Goal: Information Seeking & Learning: Check status

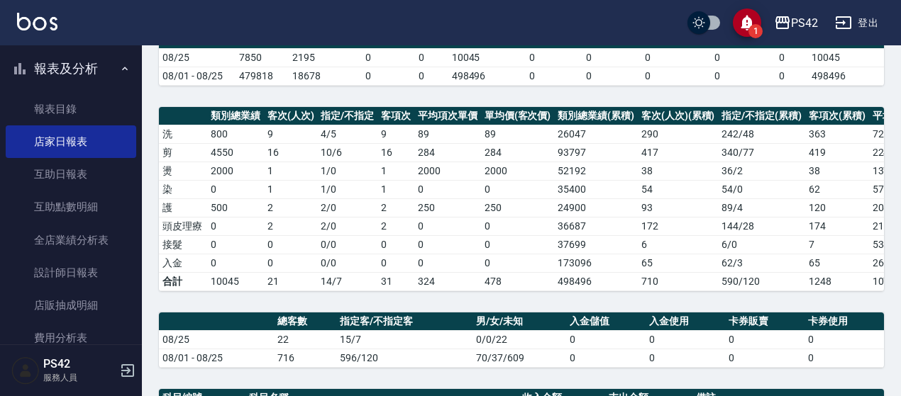
scroll to position [71, 0]
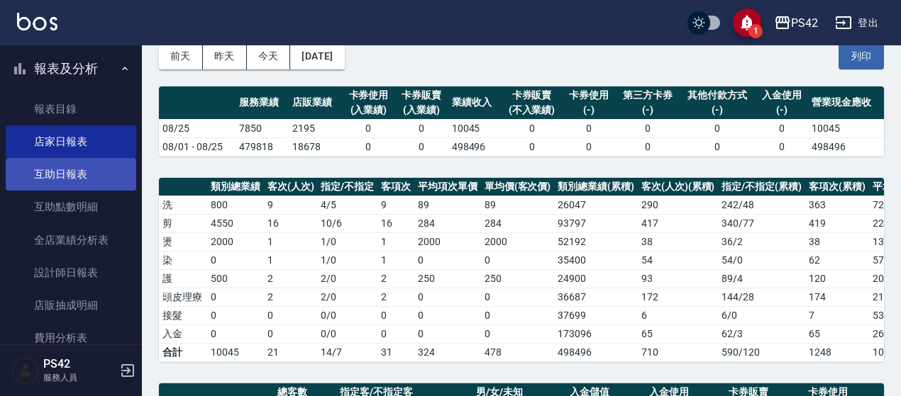
click at [79, 184] on link "互助日報表" at bounding box center [71, 174] width 131 height 33
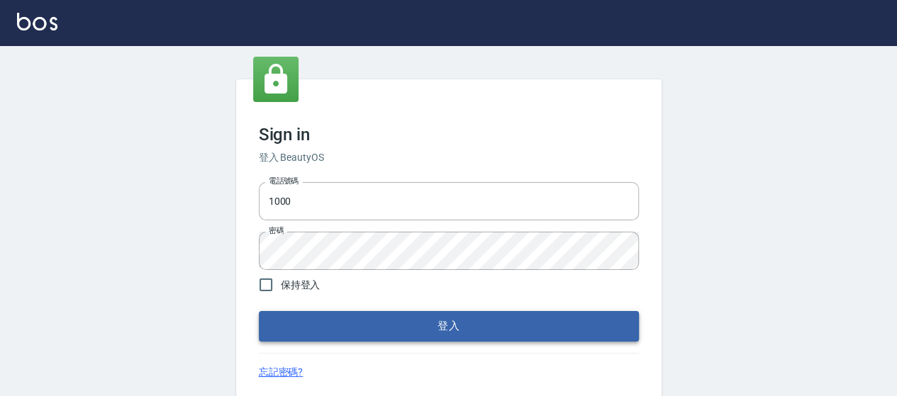
click at [323, 340] on button "登入" at bounding box center [449, 326] width 380 height 30
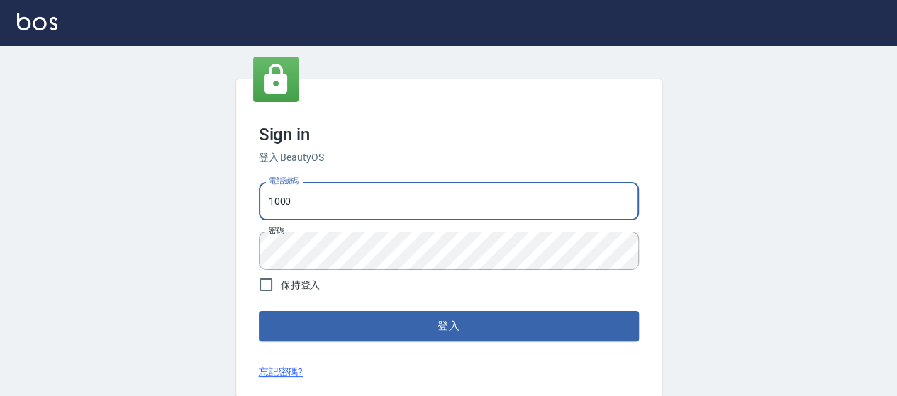
click at [370, 206] on input "1000" at bounding box center [449, 201] width 380 height 38
click at [380, 208] on input "0426657991" at bounding box center [449, 201] width 380 height 38
type input "0426657169"
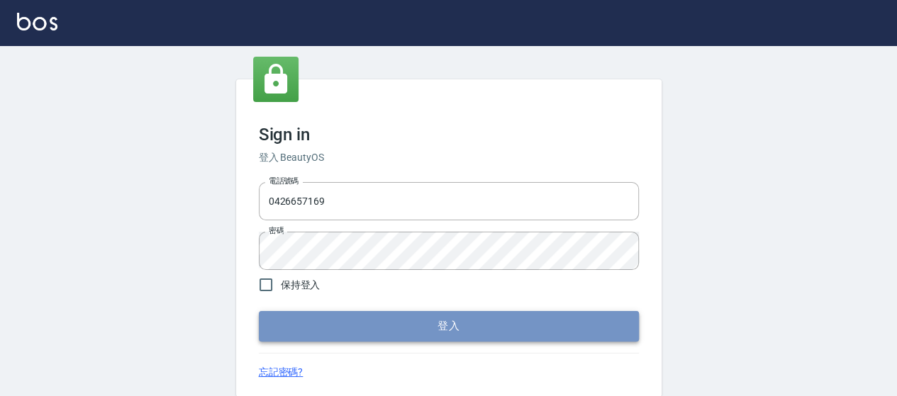
click at [462, 323] on button "登入" at bounding box center [449, 326] width 380 height 30
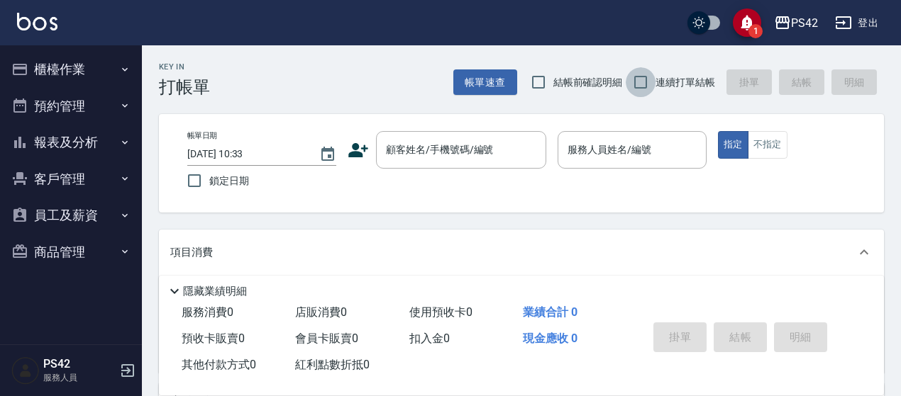
click at [647, 88] on input "連續打單結帳" at bounding box center [641, 82] width 30 height 30
checkbox input "true"
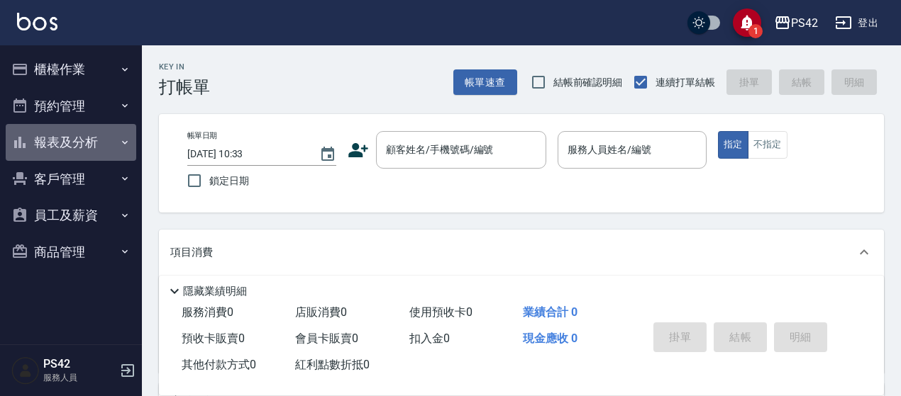
click at [71, 145] on button "報表及分析" at bounding box center [71, 142] width 131 height 37
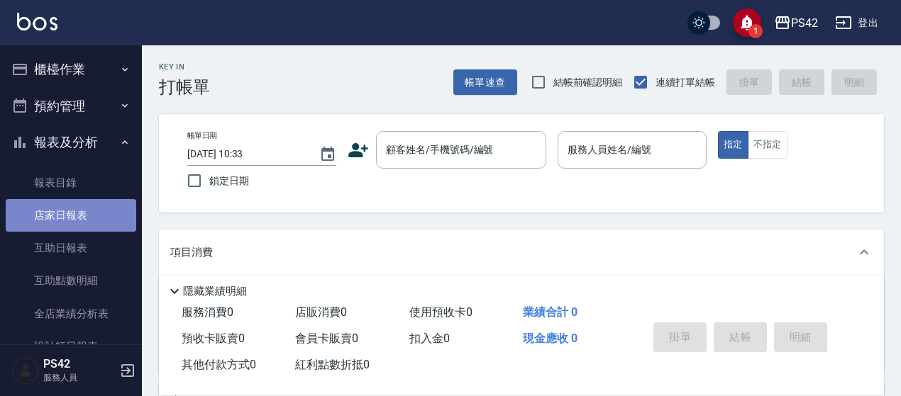
click at [81, 216] on link "店家日報表" at bounding box center [71, 215] width 131 height 33
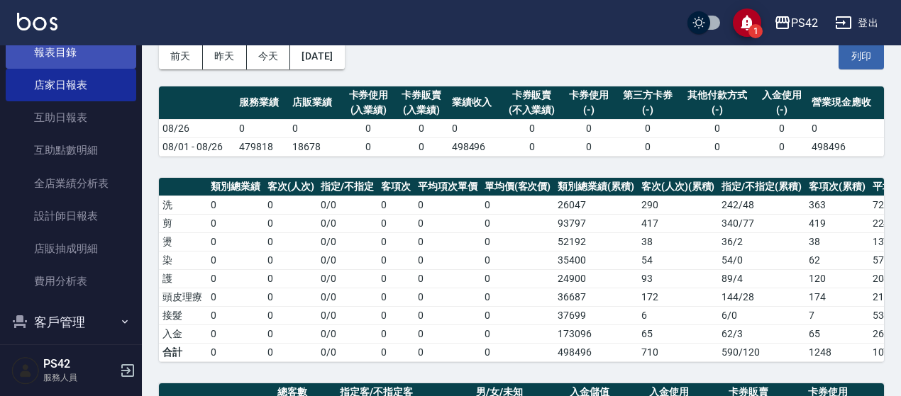
scroll to position [142, 0]
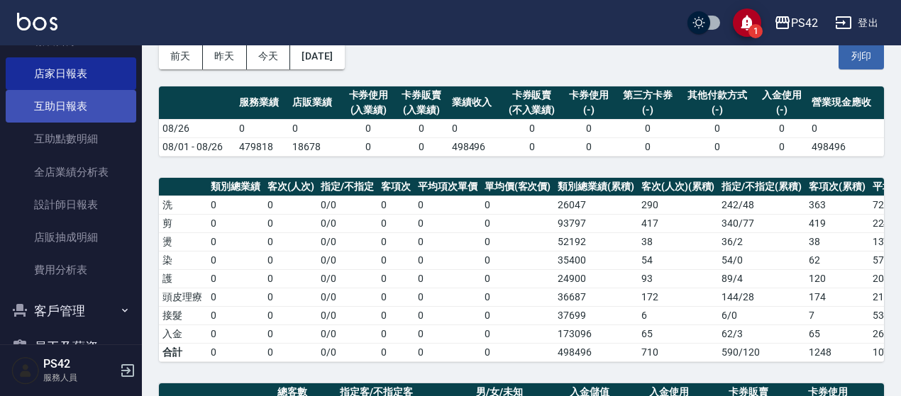
click at [67, 101] on link "互助日報表" at bounding box center [71, 106] width 131 height 33
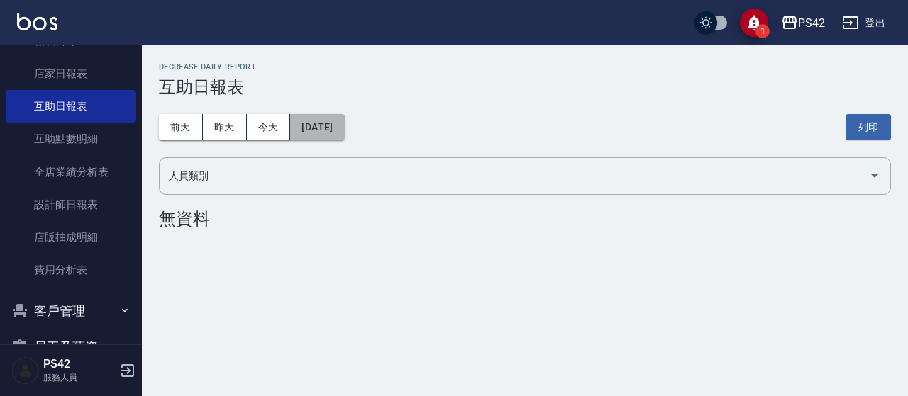
click at [343, 132] on button "[DATE]" at bounding box center [317, 127] width 54 height 26
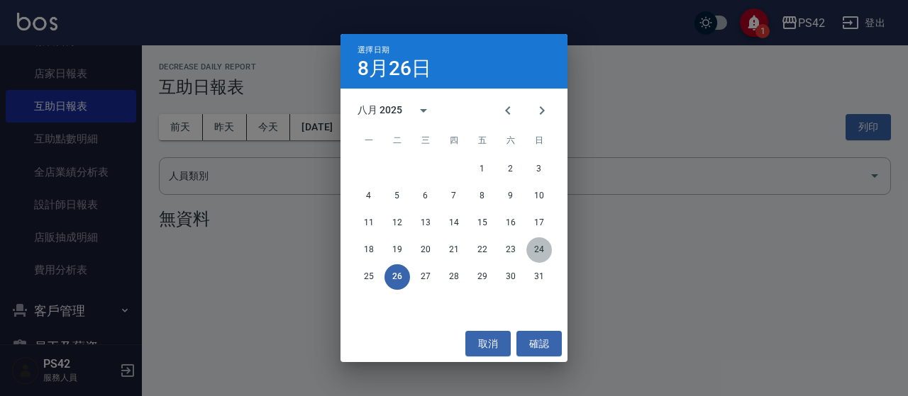
click at [539, 249] on button "24" at bounding box center [539, 251] width 26 height 26
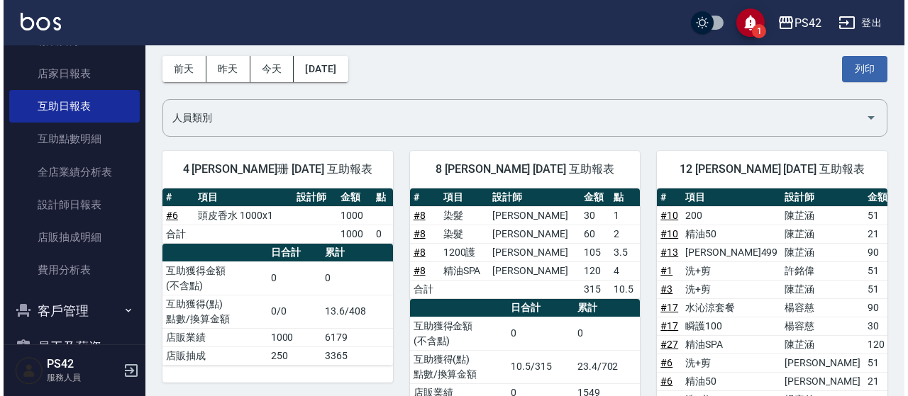
scroll to position [53, 0]
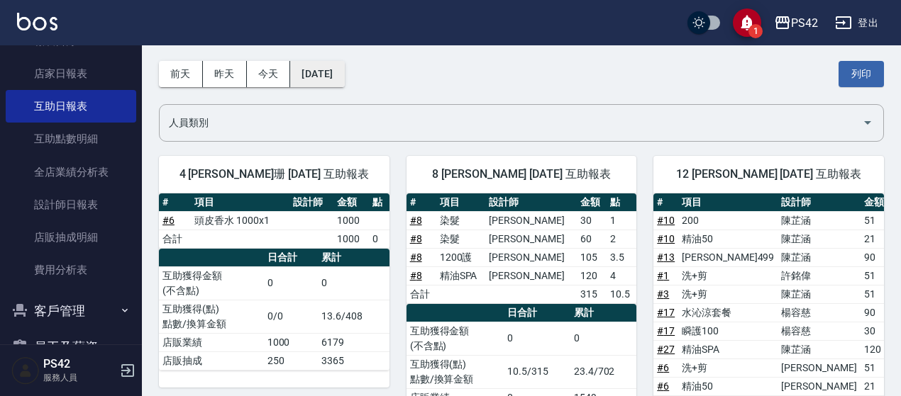
click at [339, 69] on button "[DATE]" at bounding box center [317, 74] width 54 height 26
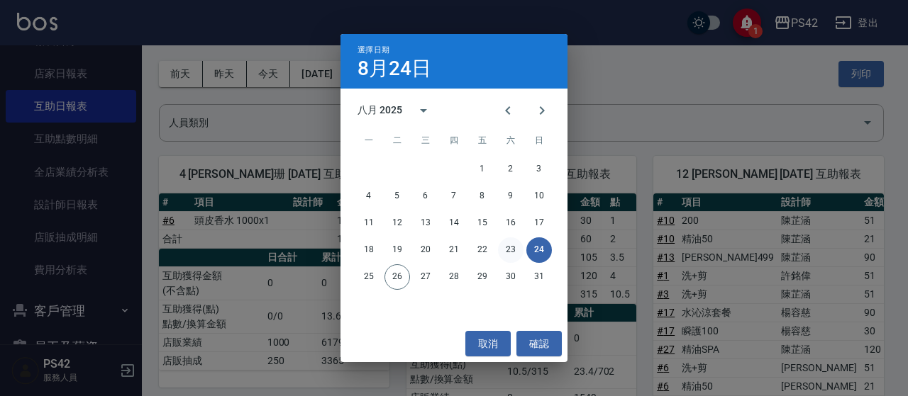
click at [505, 252] on button "23" at bounding box center [511, 251] width 26 height 26
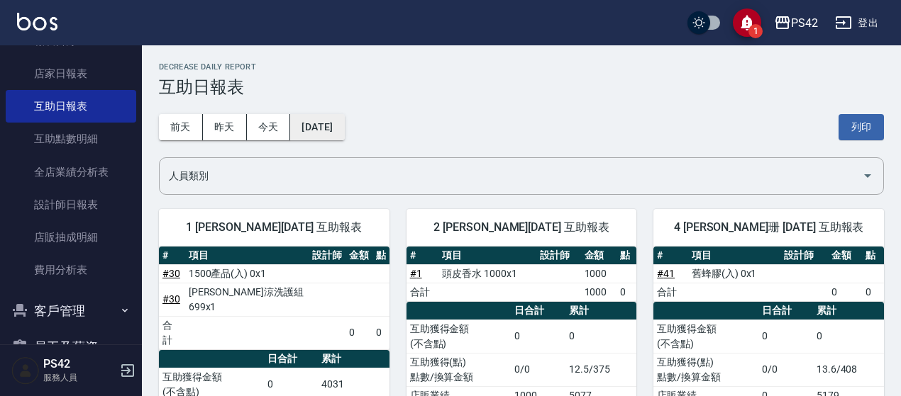
click at [317, 128] on button "[DATE]" at bounding box center [317, 127] width 54 height 26
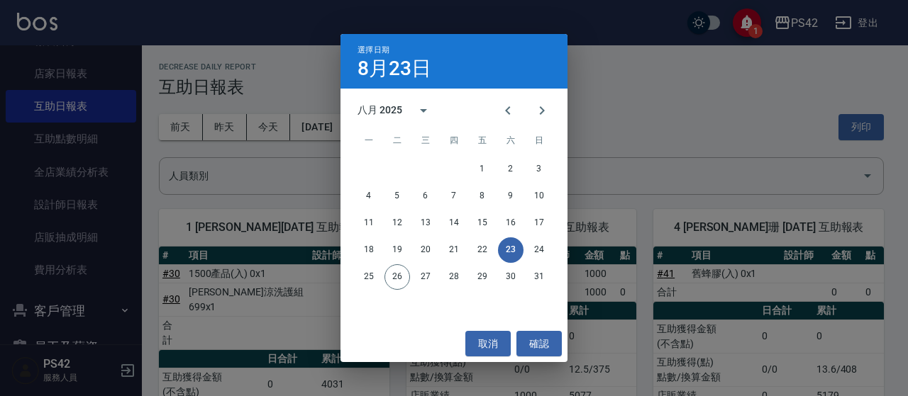
click at [348, 272] on div "25 26 27 28 29 30 31" at bounding box center [453, 278] width 227 height 26
click at [369, 278] on button "25" at bounding box center [369, 278] width 26 height 26
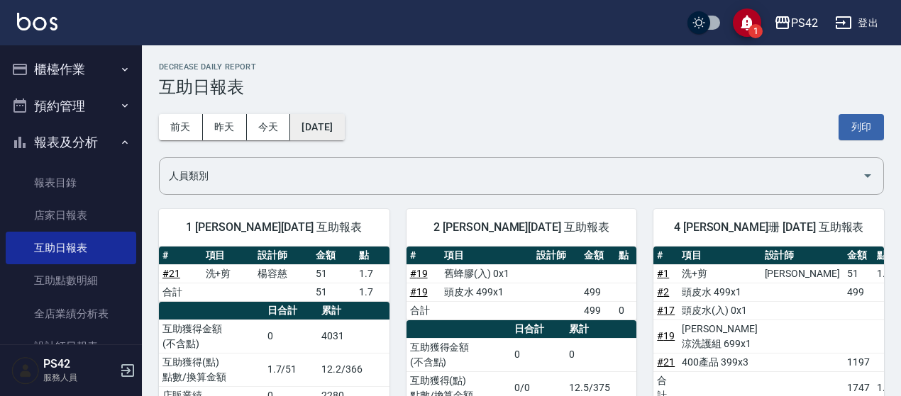
click at [315, 130] on button "[DATE]" at bounding box center [317, 127] width 54 height 26
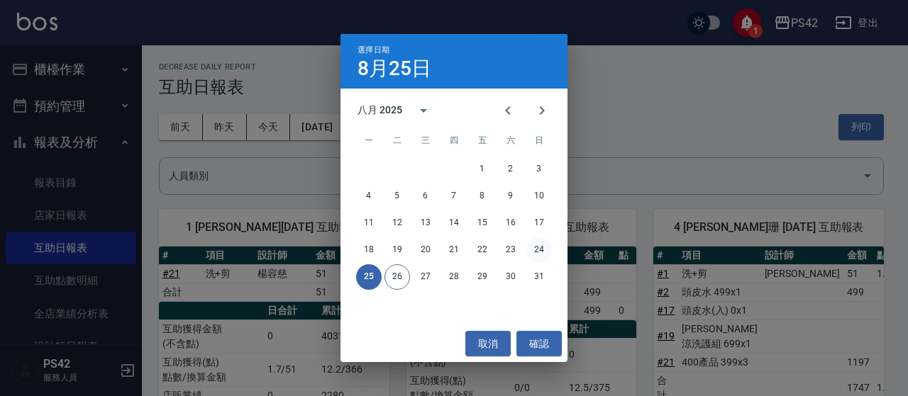
click at [533, 254] on button "24" at bounding box center [539, 251] width 26 height 26
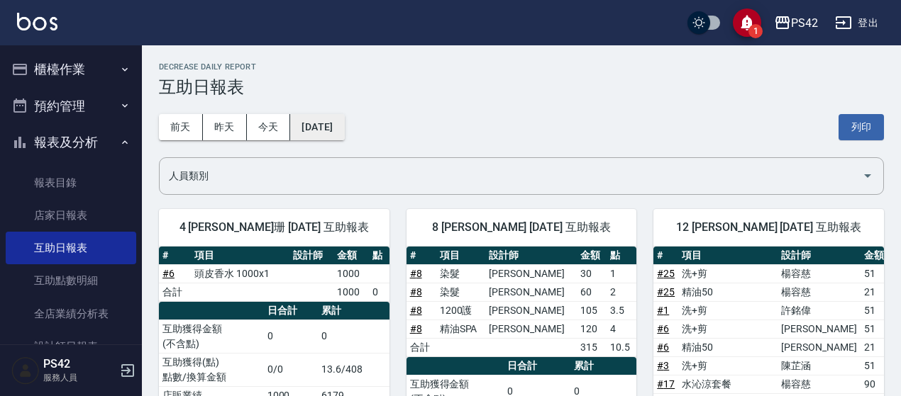
click at [344, 118] on button "[DATE]" at bounding box center [317, 127] width 54 height 26
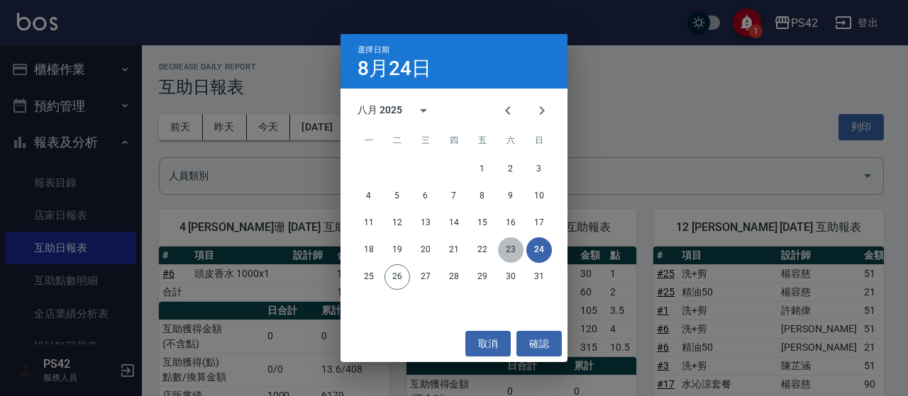
click at [516, 250] on button "23" at bounding box center [511, 251] width 26 height 26
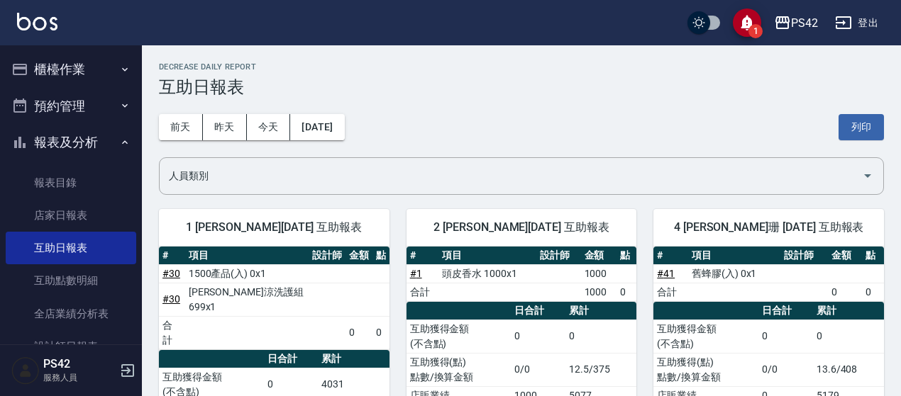
click at [51, 70] on button "櫃檯作業" at bounding box center [71, 69] width 131 height 37
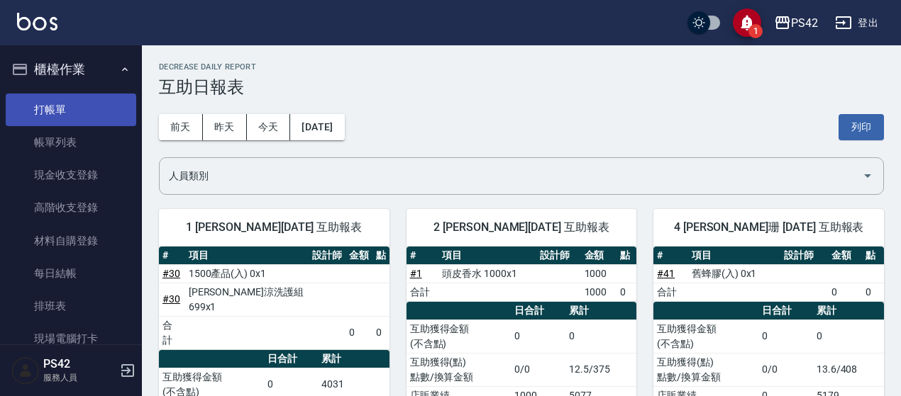
click at [60, 106] on link "打帳單" at bounding box center [71, 110] width 131 height 33
